Goal: Information Seeking & Learning: Learn about a topic

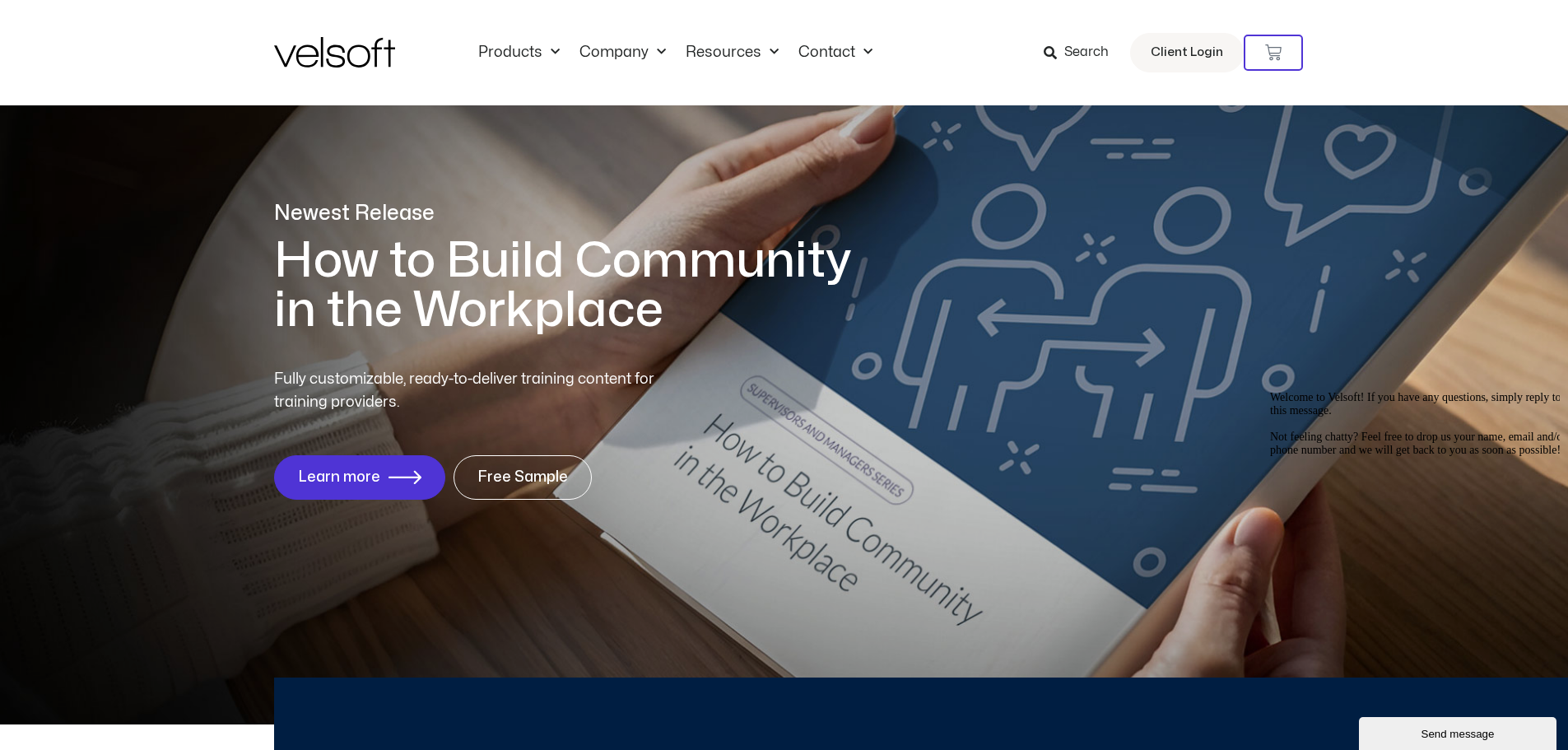
drag, startPoint x: 1080, startPoint y: 42, endPoint x: 1074, endPoint y: 61, distance: 19.9
click at [1080, 42] on span "Search" at bounding box center [1087, 52] width 44 height 21
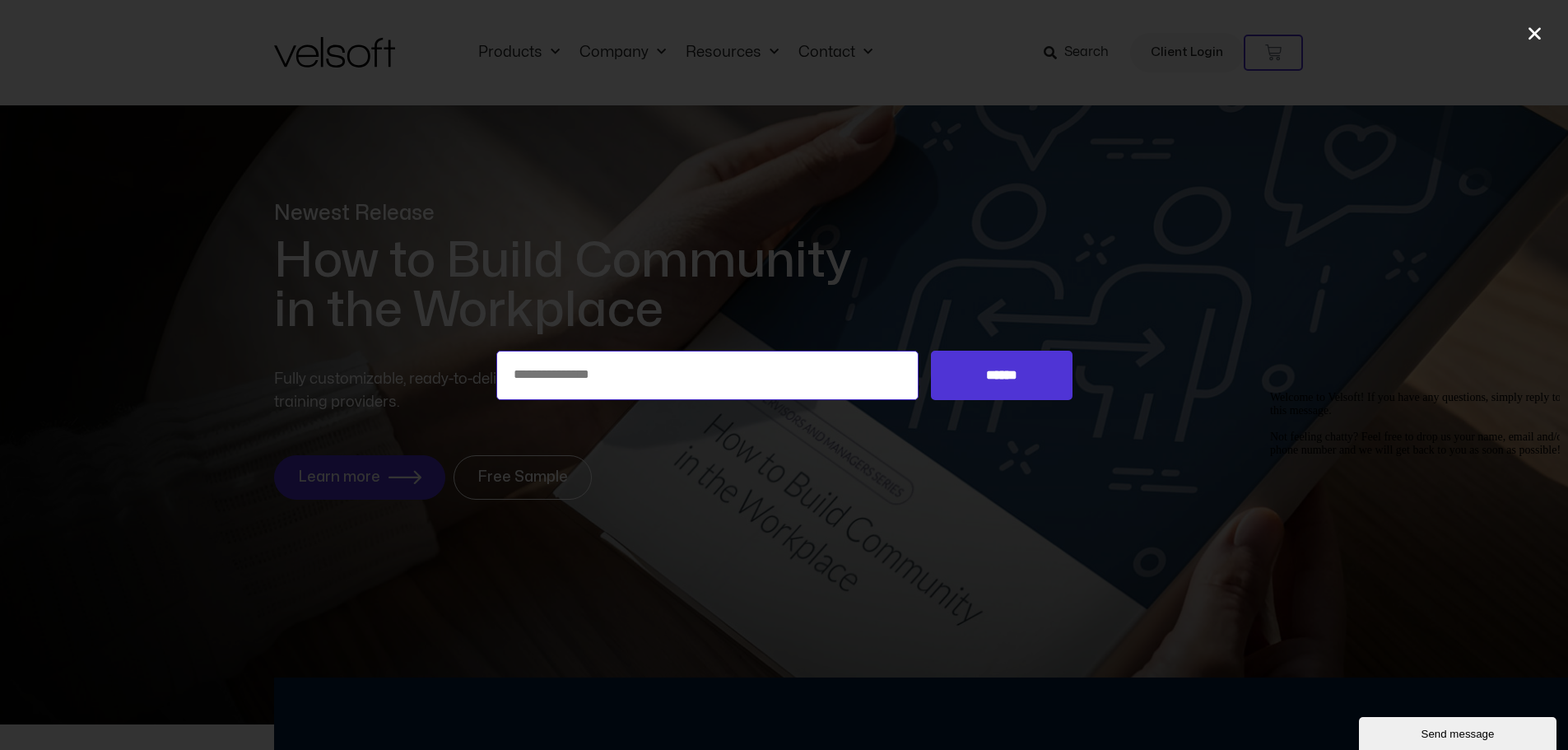
click at [592, 368] on input "Search for:" at bounding box center [708, 375] width 423 height 49
type input "**********"
click at [1004, 361] on input "******" at bounding box center [1002, 375] width 141 height 49
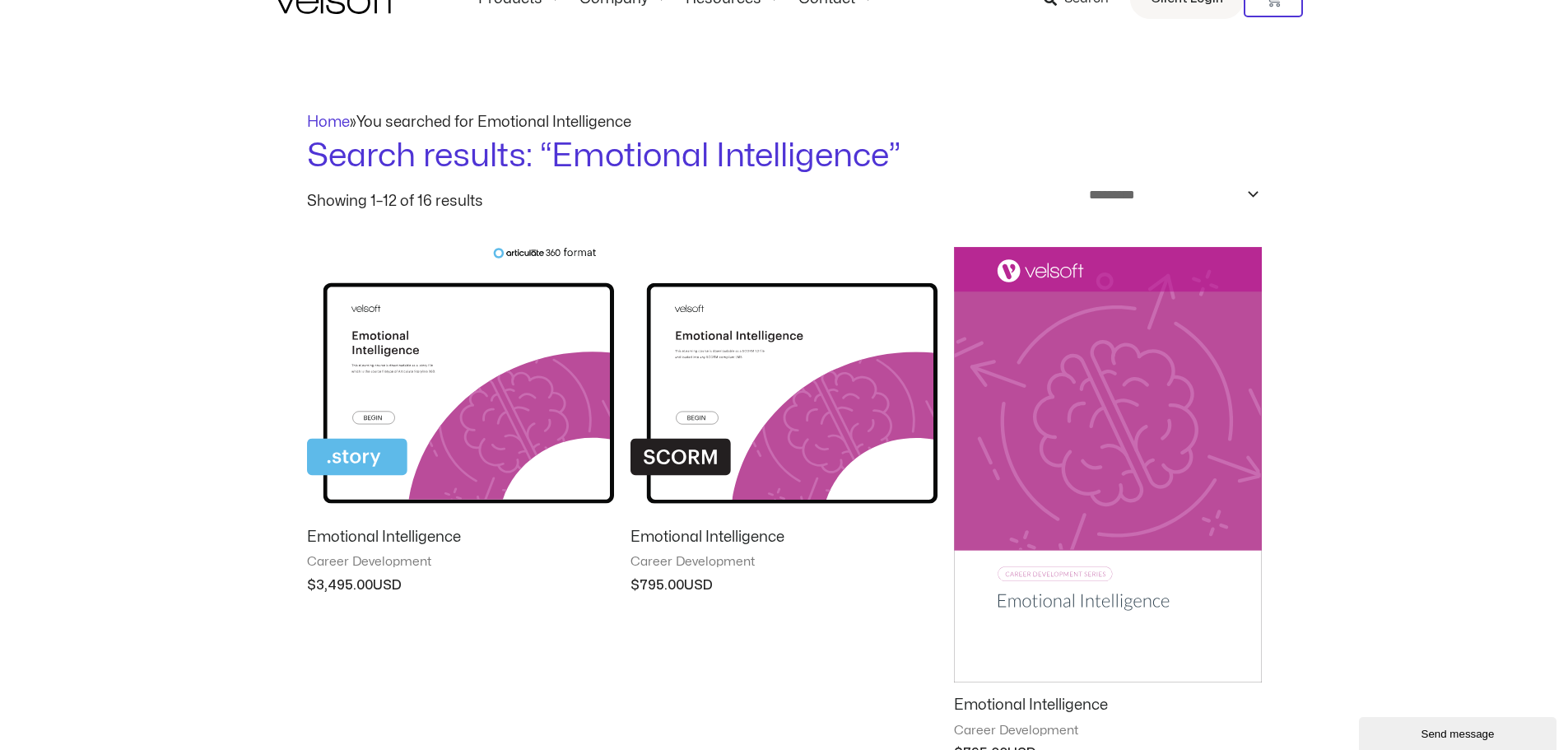
scroll to position [82, 0]
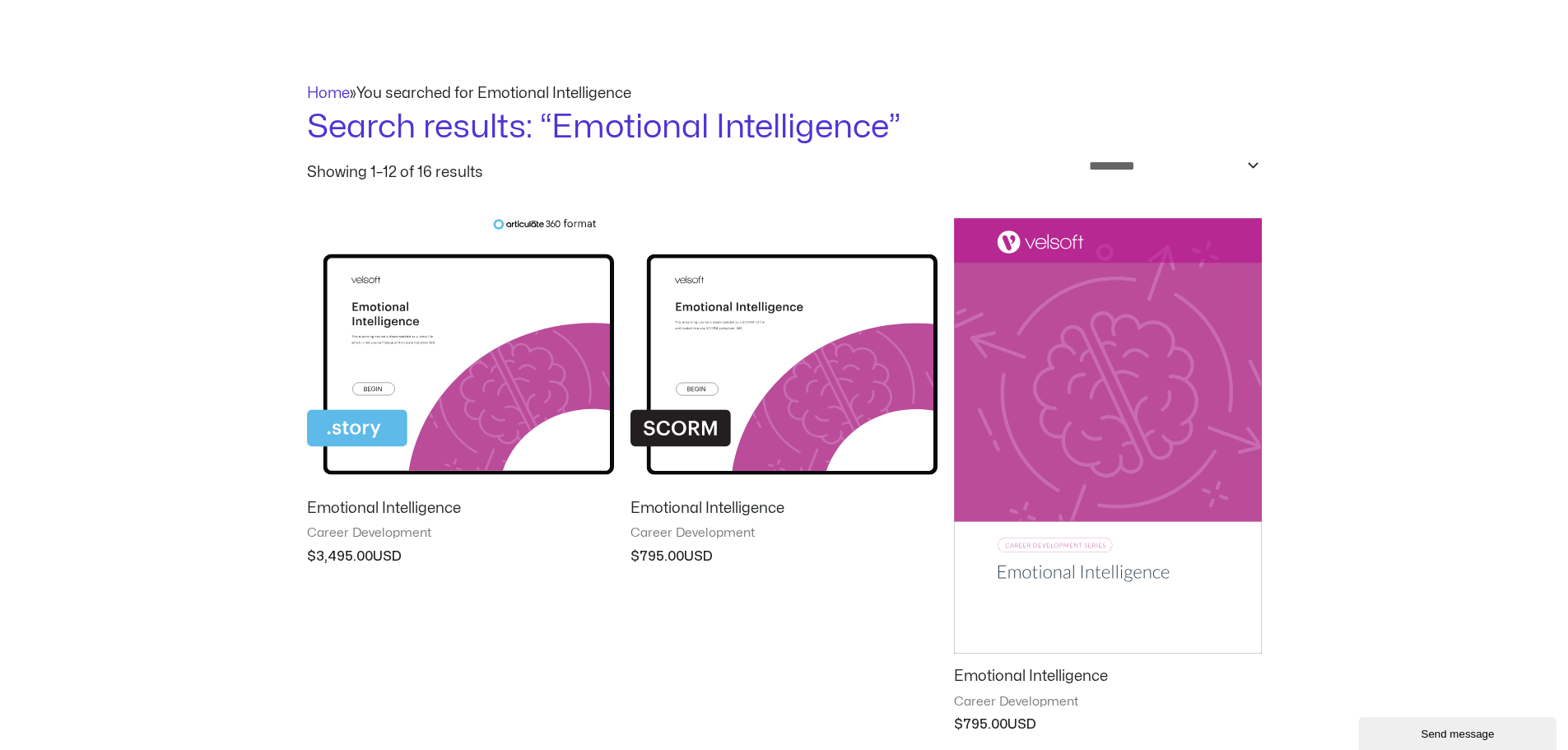
click at [395, 322] on img at bounding box center [461, 352] width 307 height 268
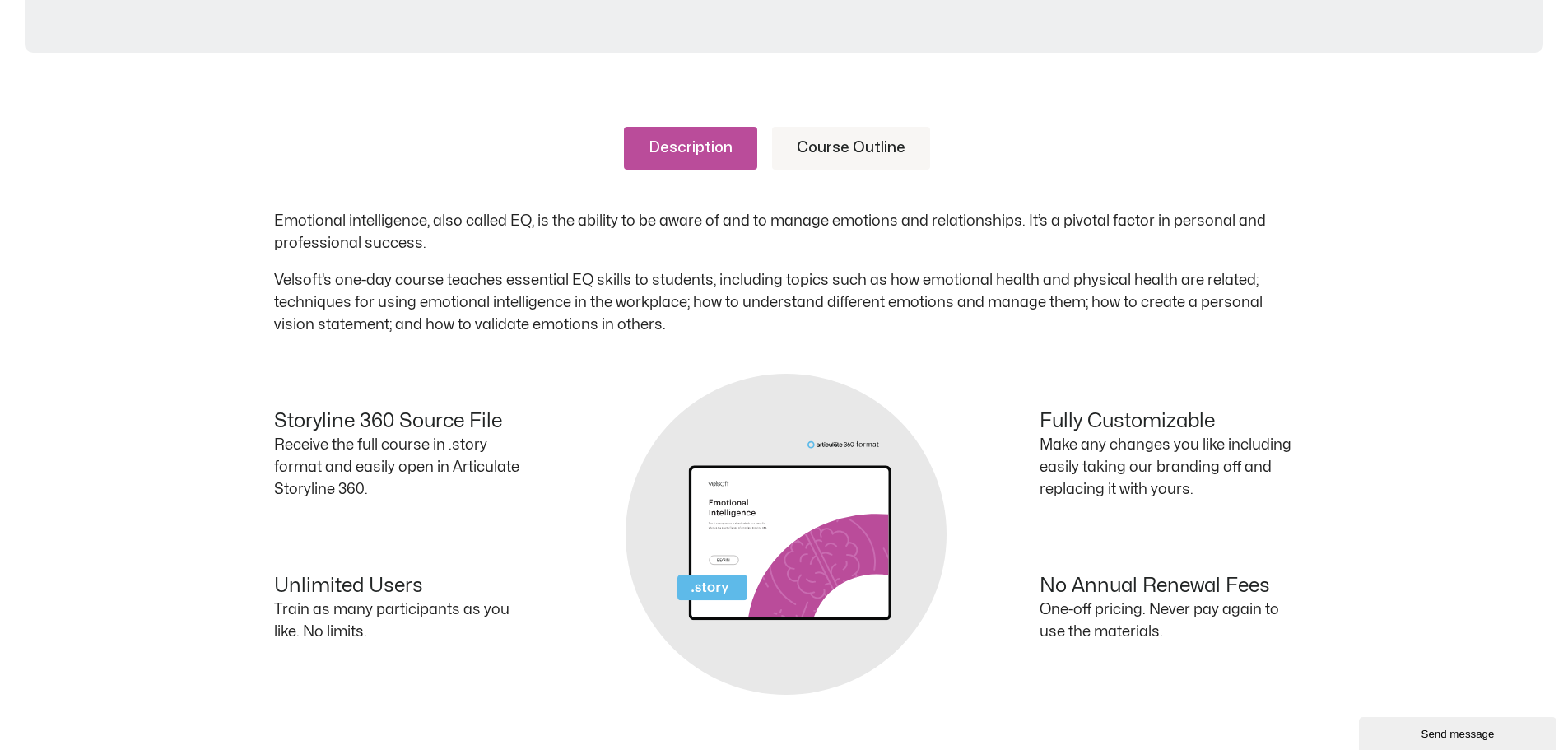
scroll to position [576, 0]
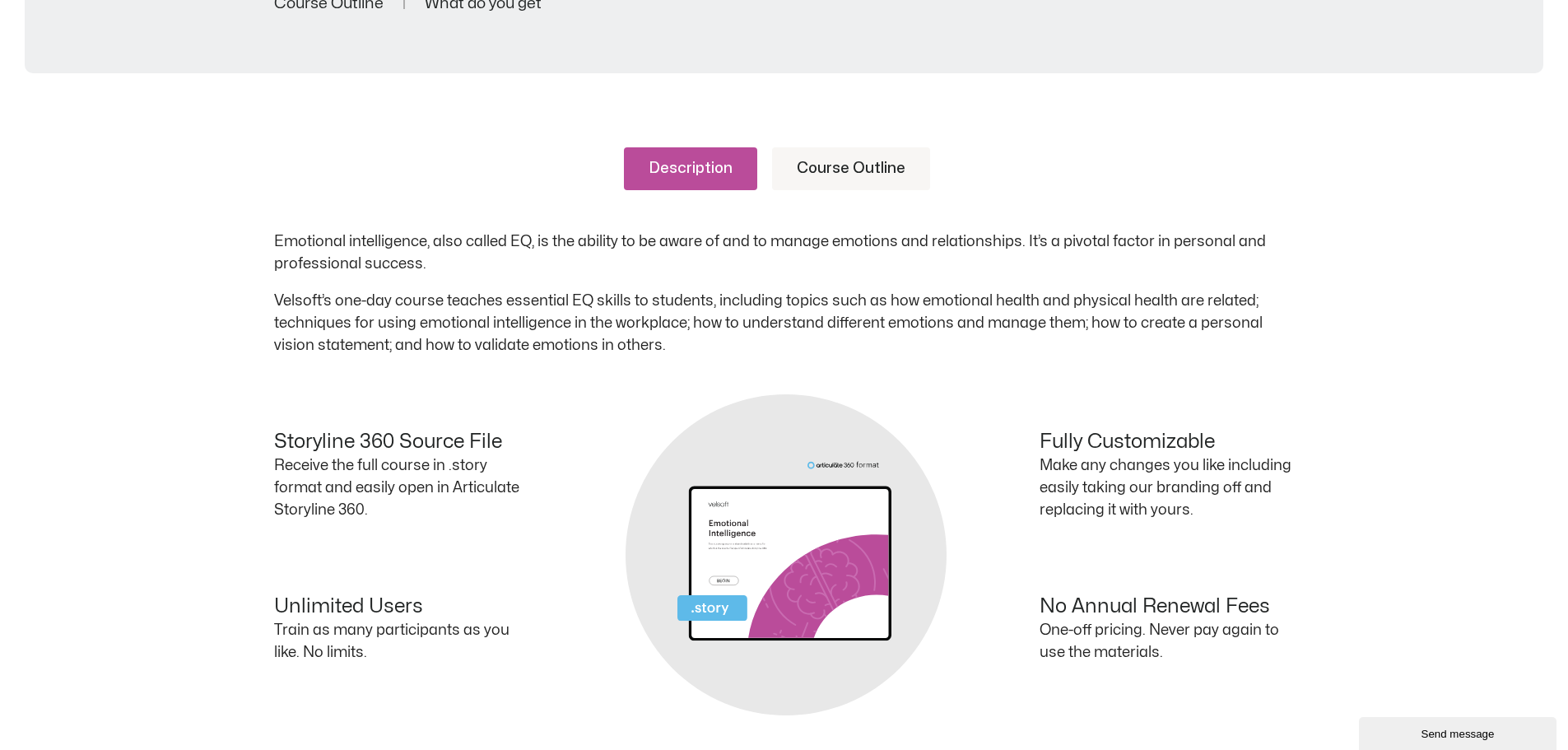
click at [820, 168] on link "Course Outline" at bounding box center [851, 168] width 158 height 43
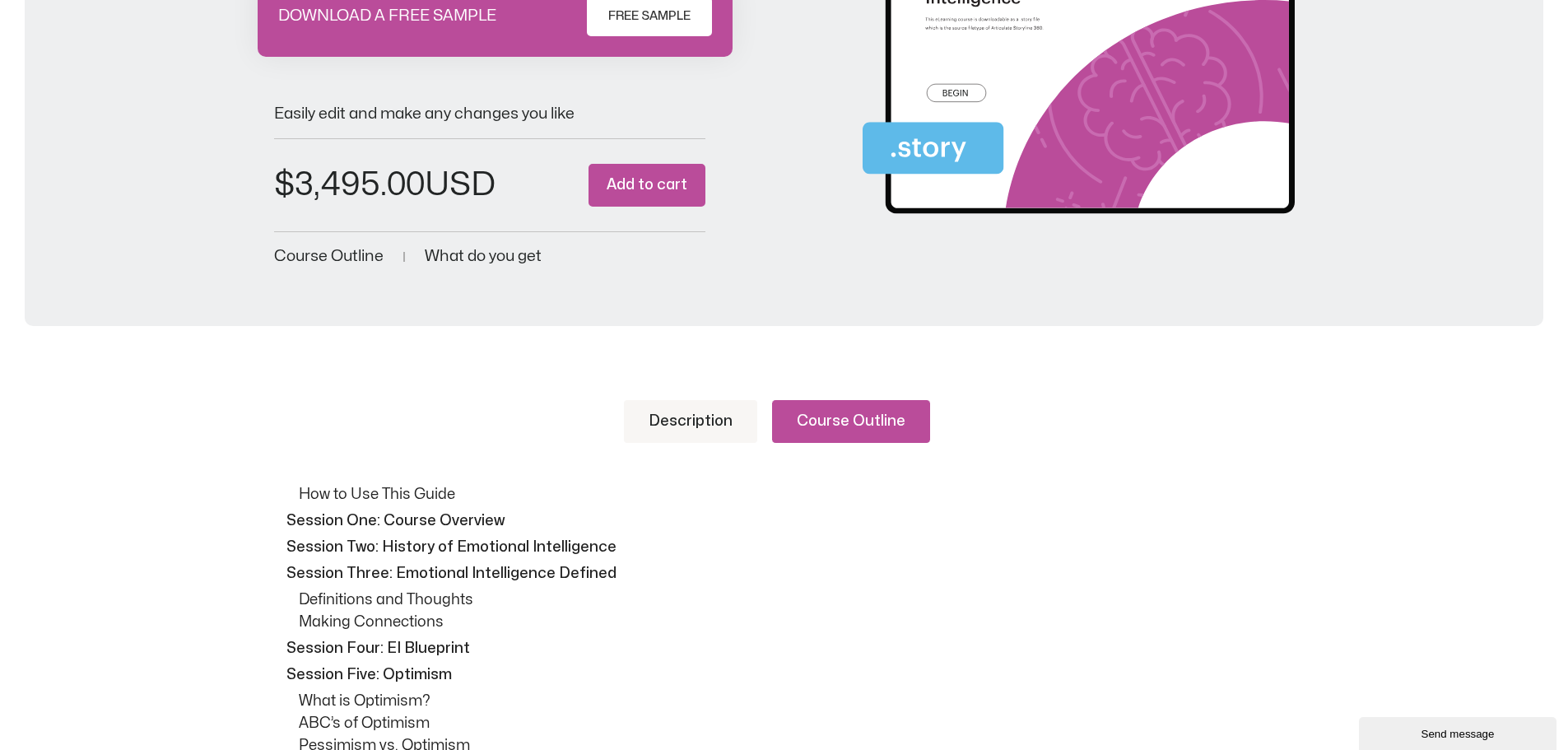
scroll to position [0, 0]
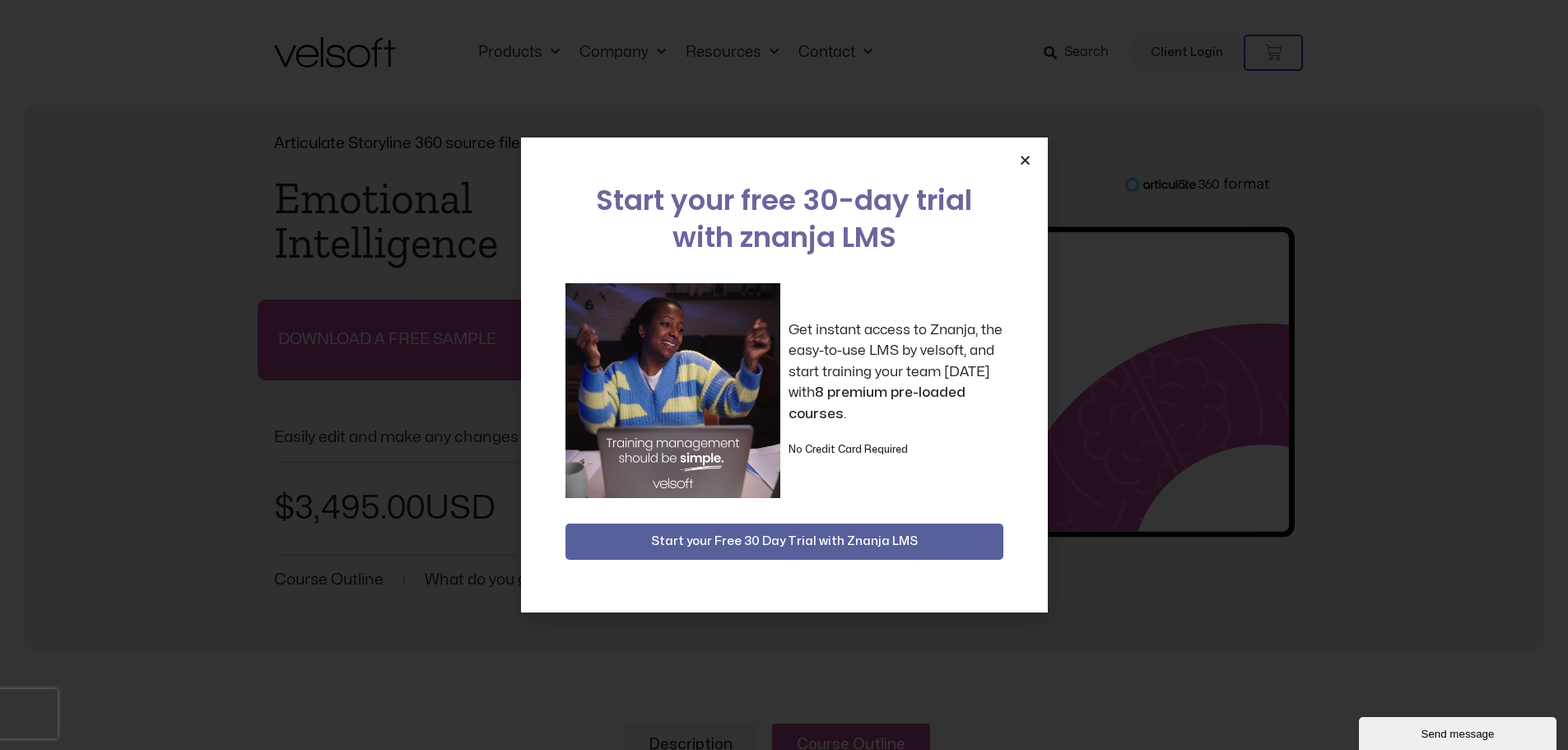
click at [1026, 162] on icon "Close" at bounding box center [1025, 159] width 13 height 13
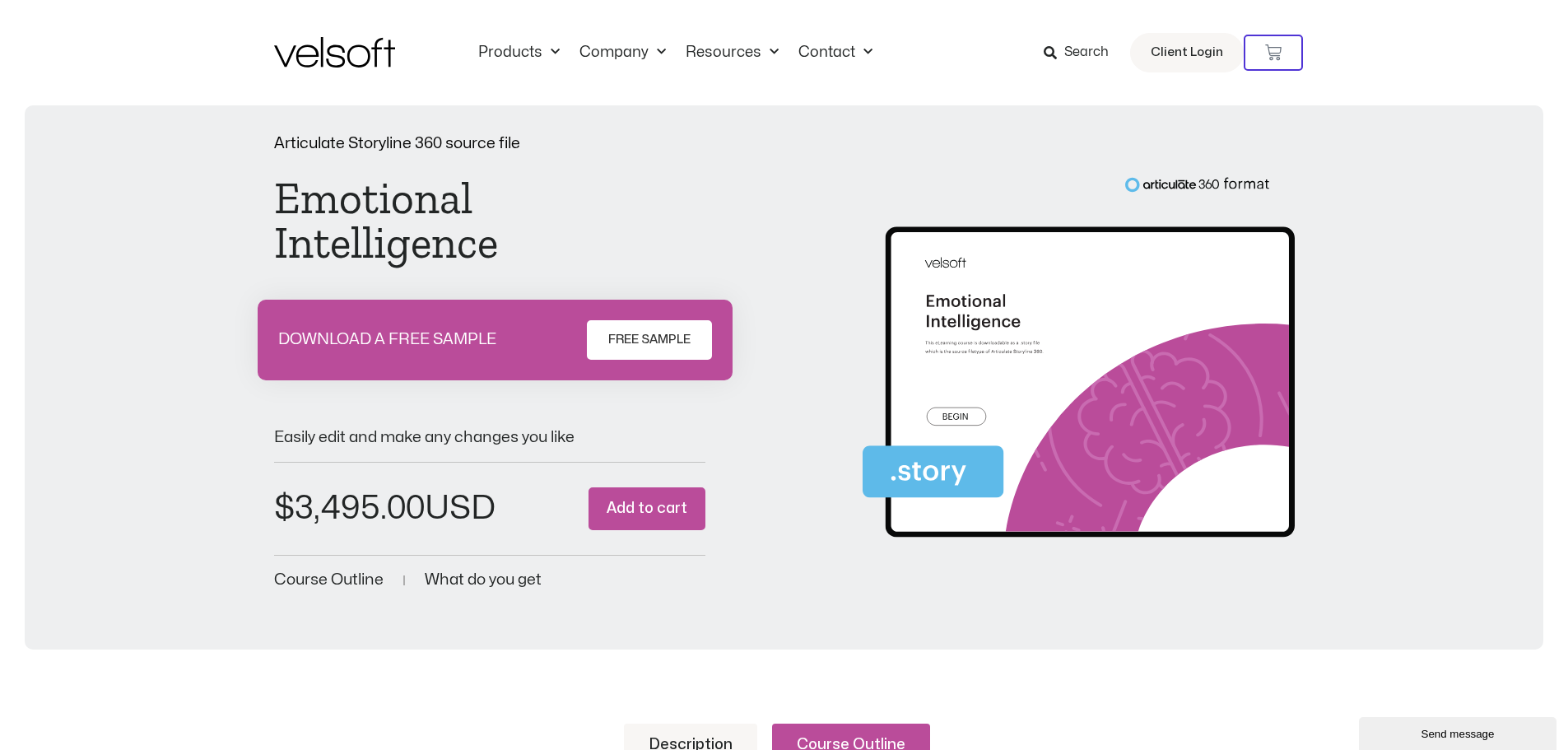
click at [344, 51] on img at bounding box center [334, 52] width 121 height 31
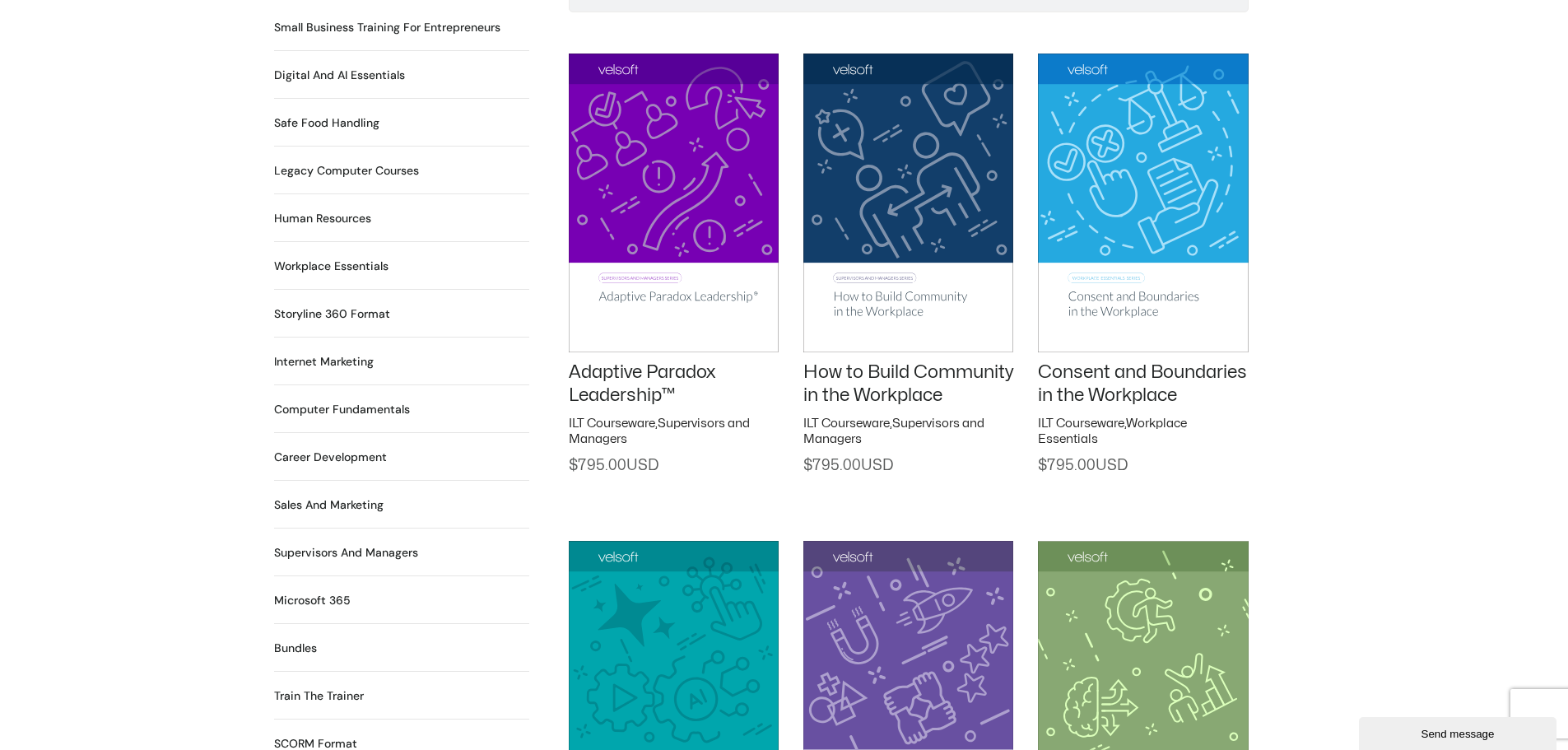
scroll to position [1235, 0]
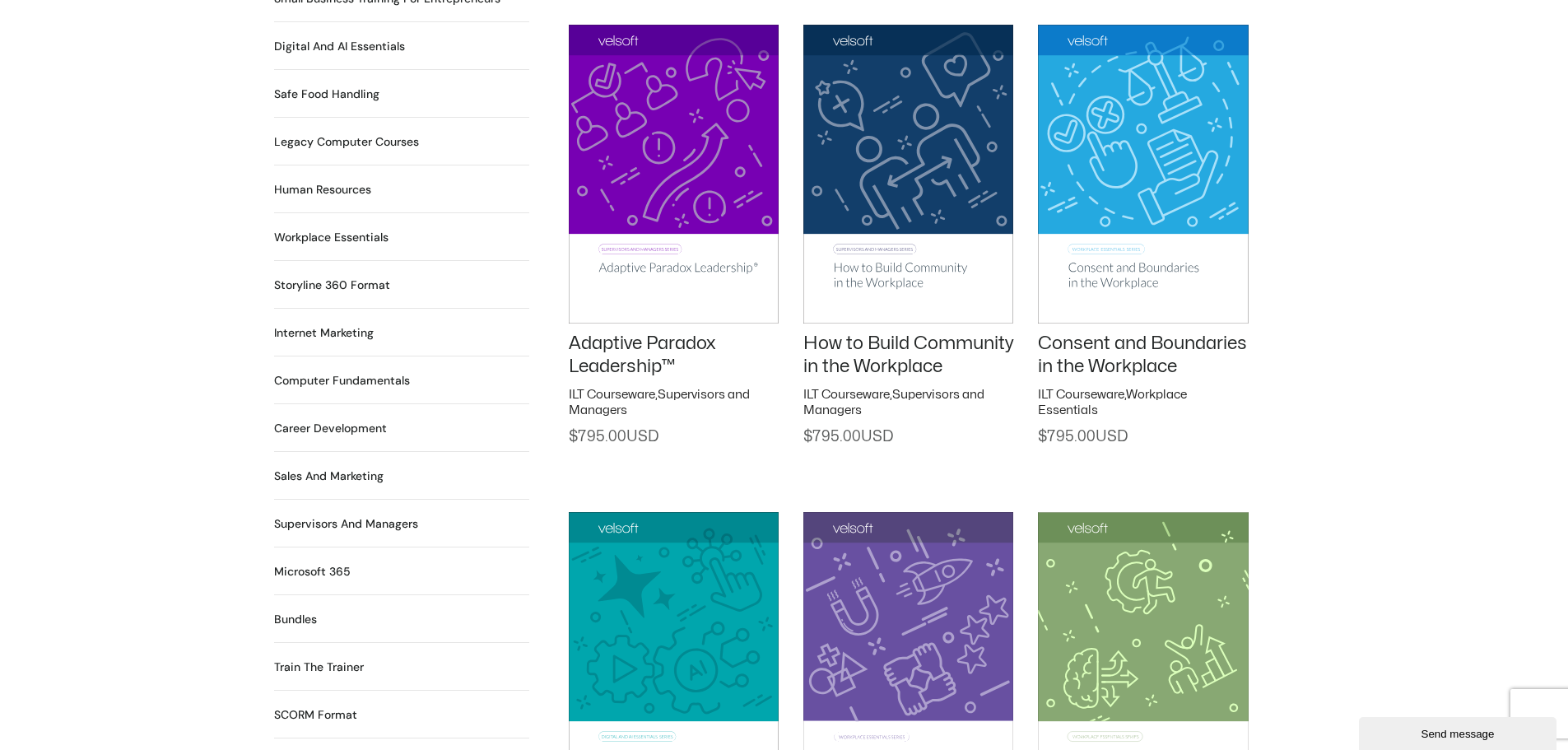
click at [615, 346] on link "Adaptive Paradox Leadership™" at bounding box center [642, 355] width 147 height 42
